Goal: Find specific fact: Find specific fact

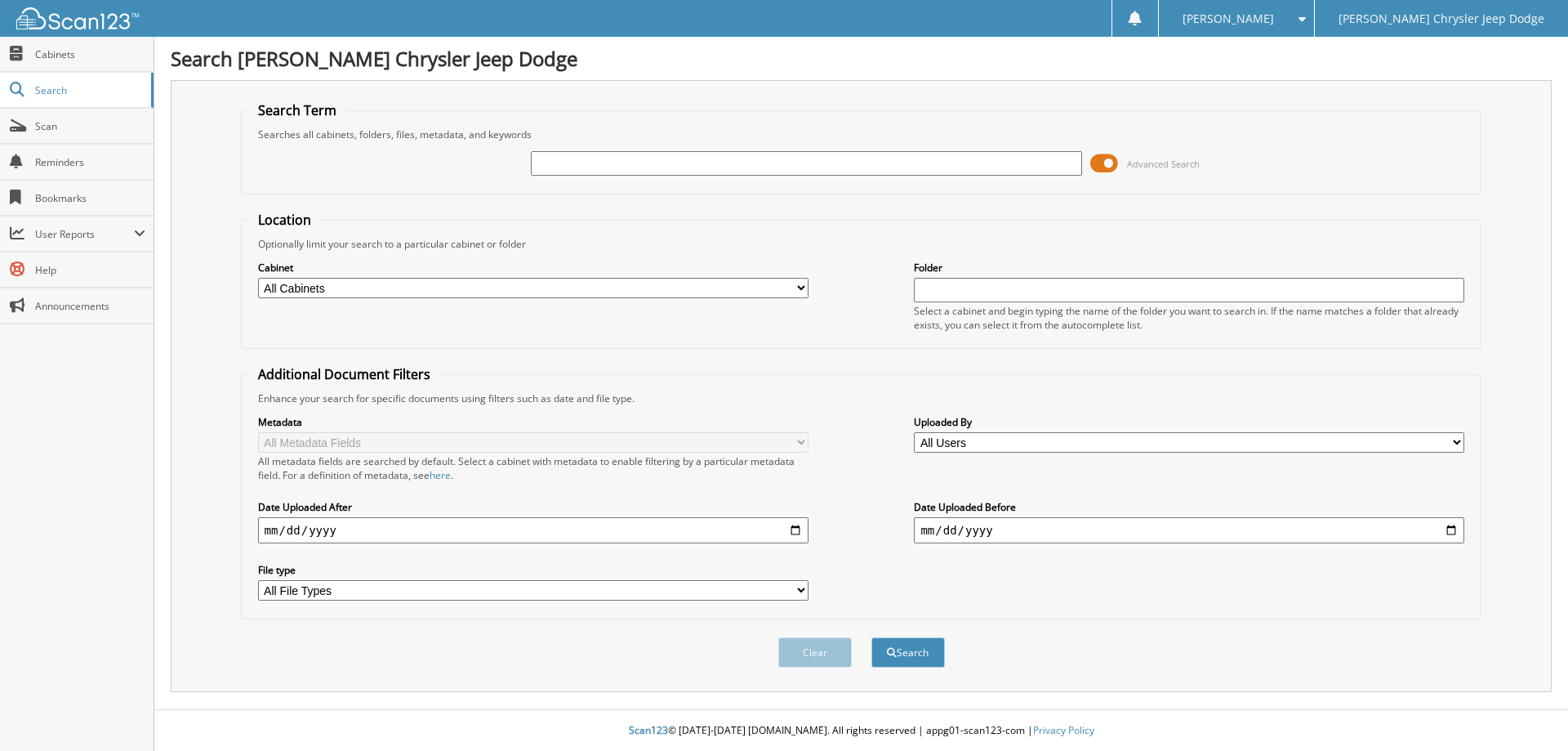
click at [557, 170] on input "text" at bounding box center [805, 163] width 551 height 24
click at [557, 169] on input "text" at bounding box center [805, 163] width 551 height 24
click at [1110, 169] on span at bounding box center [1104, 163] width 28 height 24
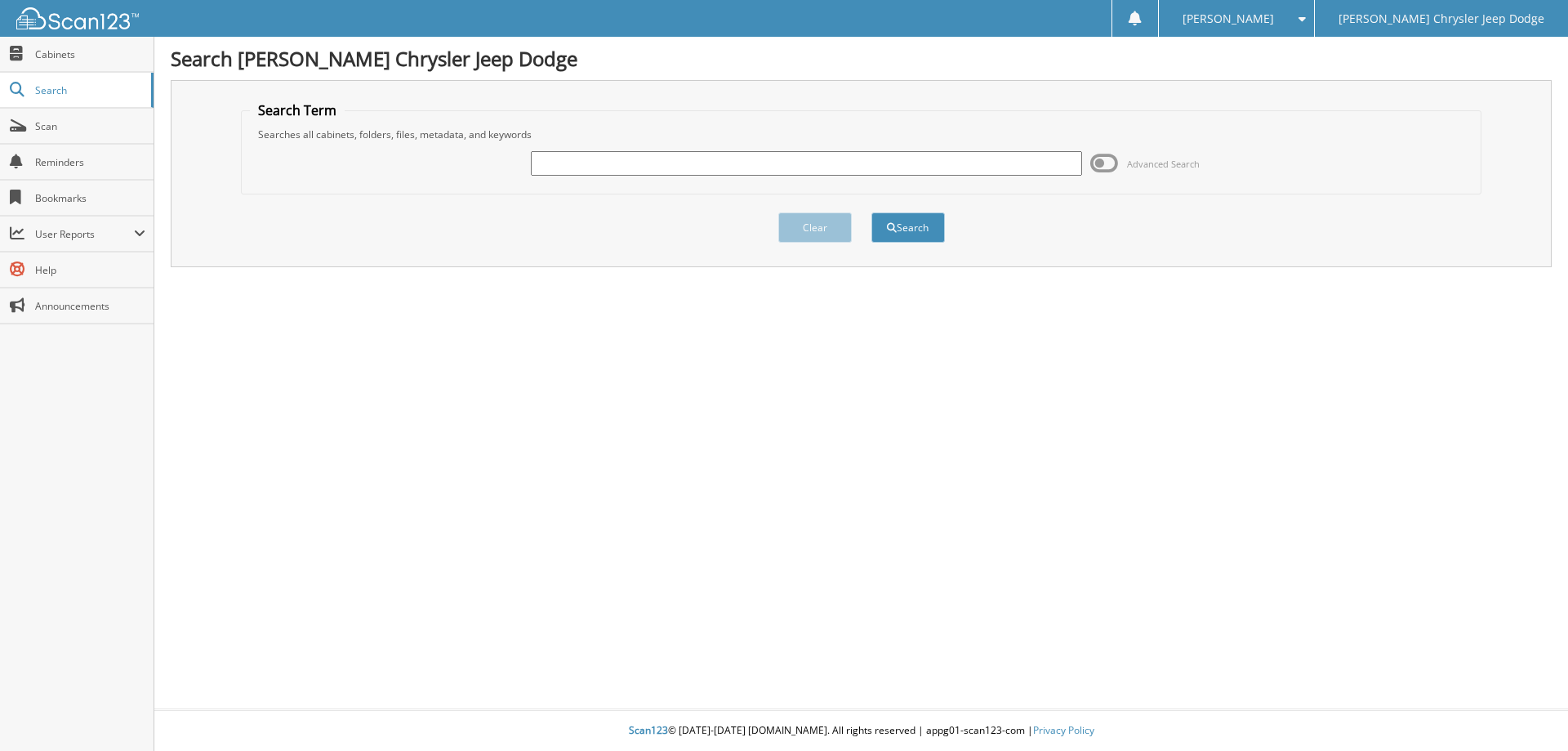
click at [898, 170] on input "text" at bounding box center [805, 163] width 551 height 24
type input "52274"
click at [871, 212] on button "Search" at bounding box center [907, 227] width 73 height 31
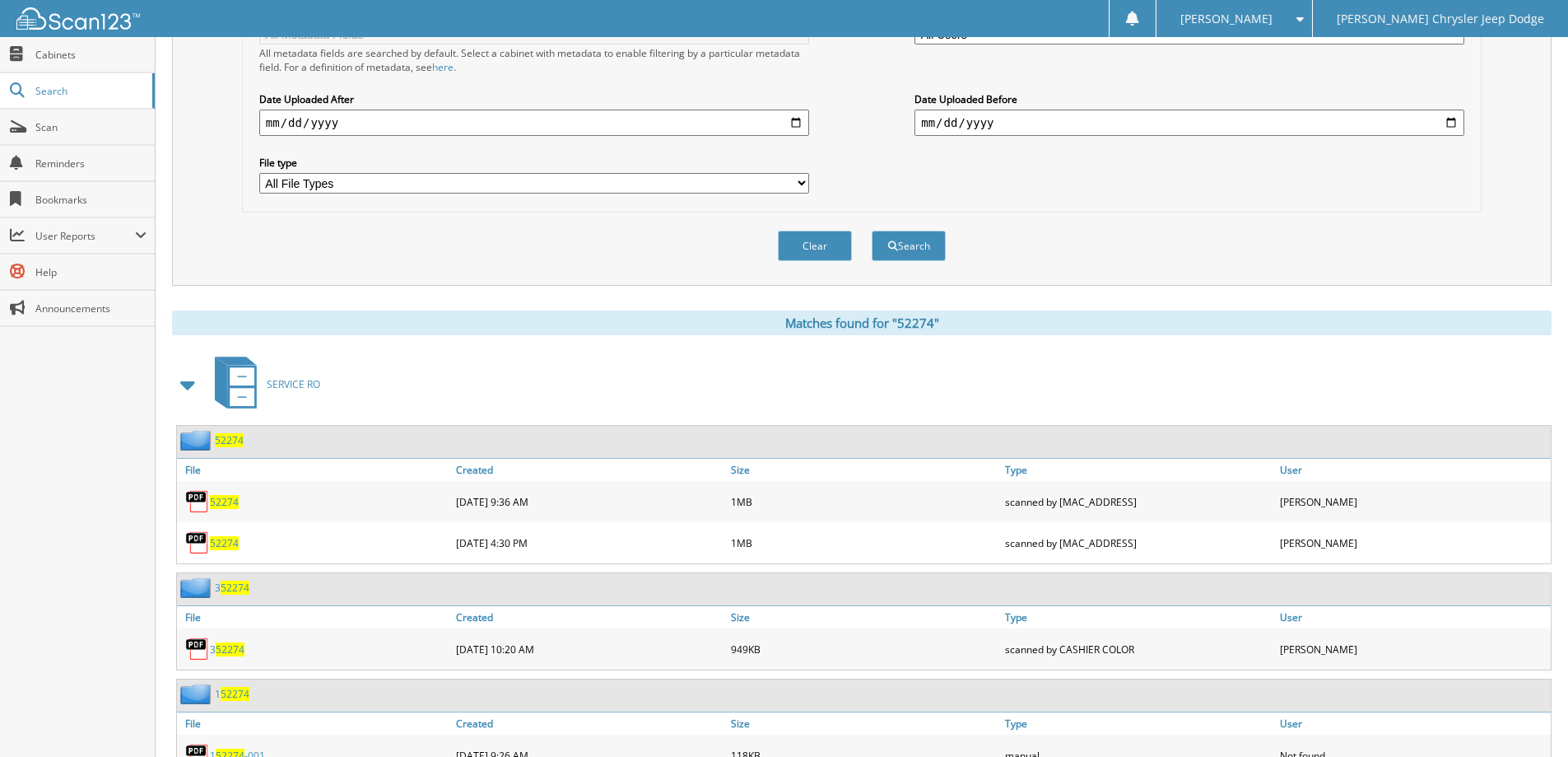
scroll to position [494, 0]
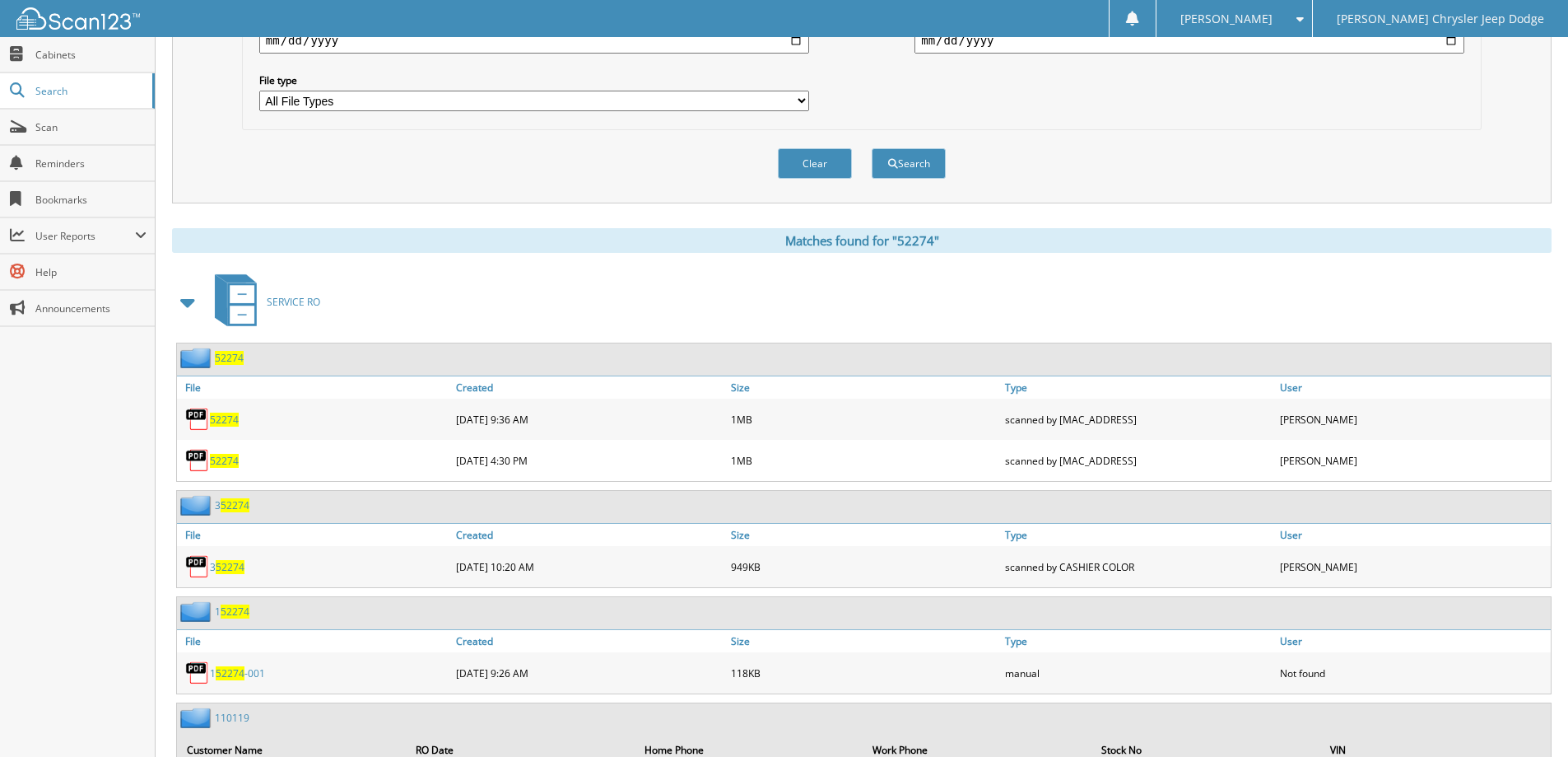
click at [219, 460] on span "52274" at bounding box center [224, 460] width 29 height 14
